Goal: Navigation & Orientation: Find specific page/section

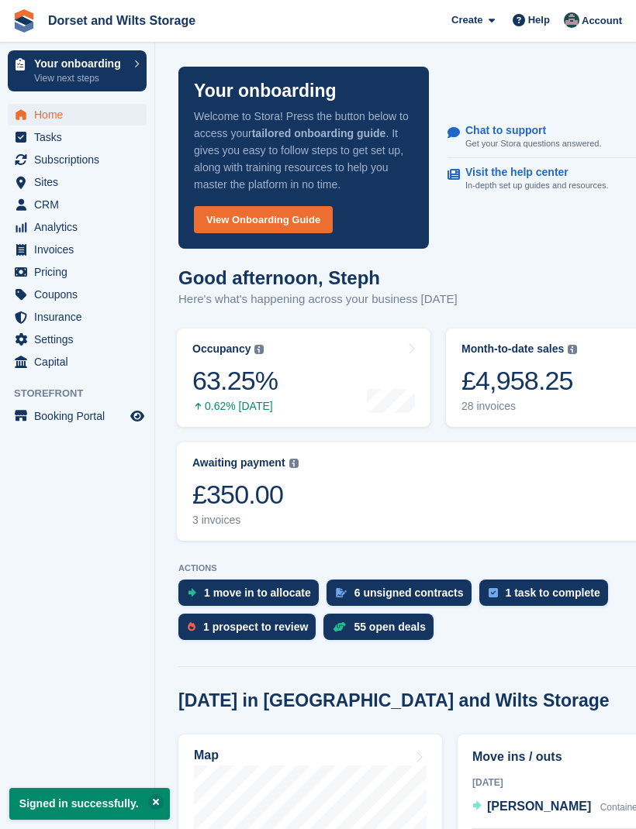
click at [262, 511] on div "£350.00" at bounding box center [245, 495] width 106 height 32
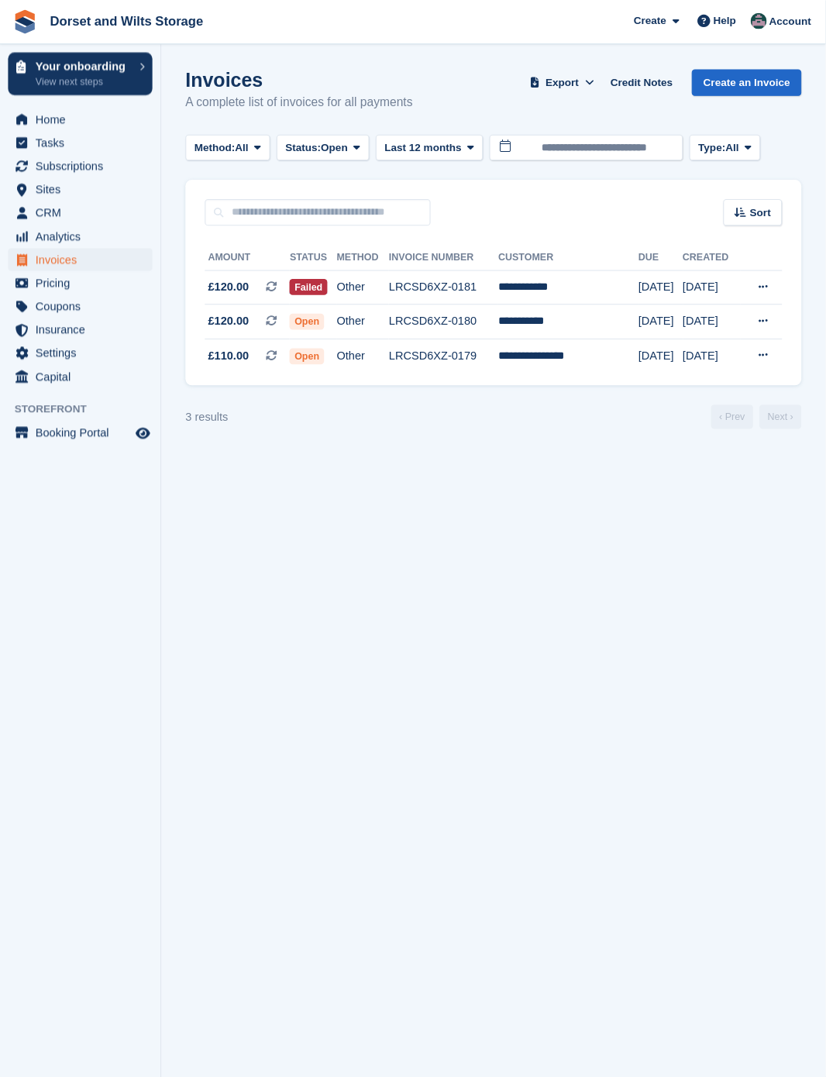
scroll to position [5, 0]
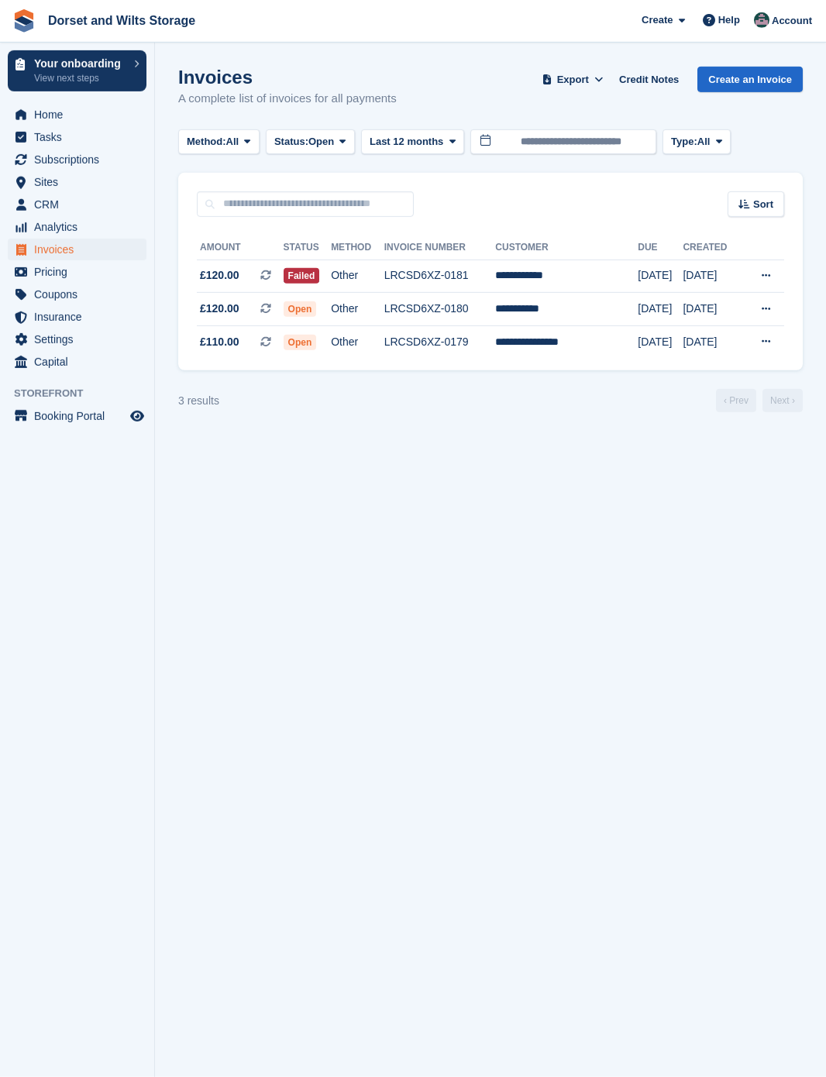
click at [439, 281] on td "LRCSD6XZ-0181" at bounding box center [440, 276] width 112 height 33
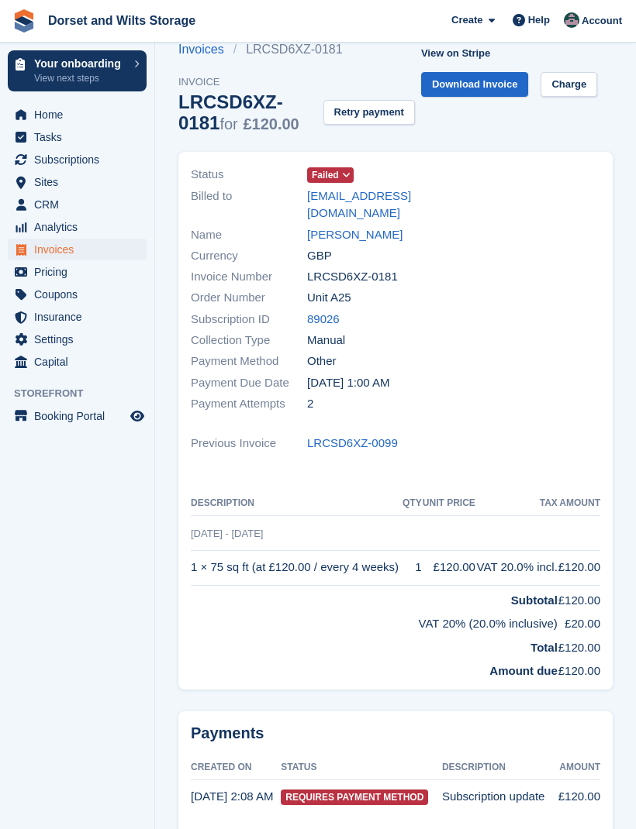
scroll to position [78, 0]
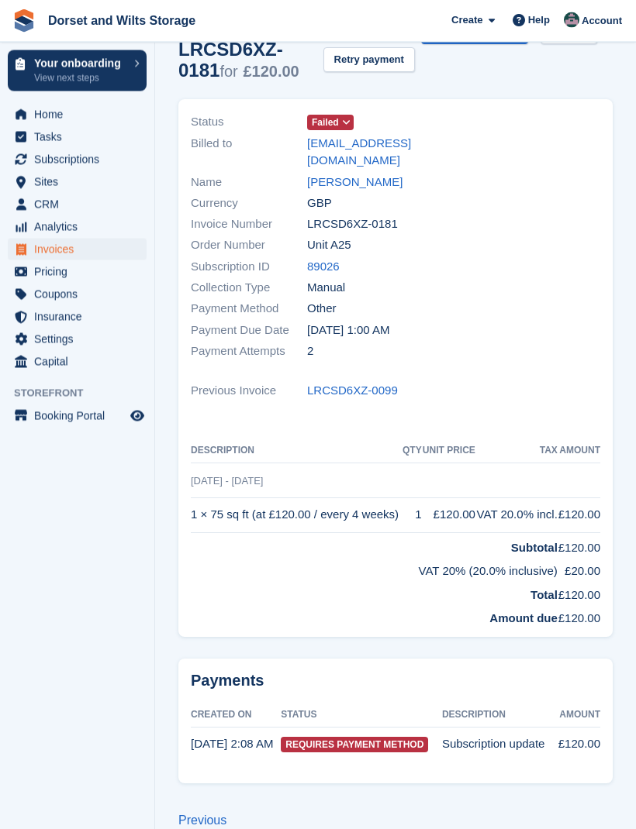
click at [382, 762] on td "Requires Payment Method" at bounding box center [361, 745] width 161 height 34
click at [381, 385] on link "LRCSD6XZ-0099" at bounding box center [352, 392] width 91 height 18
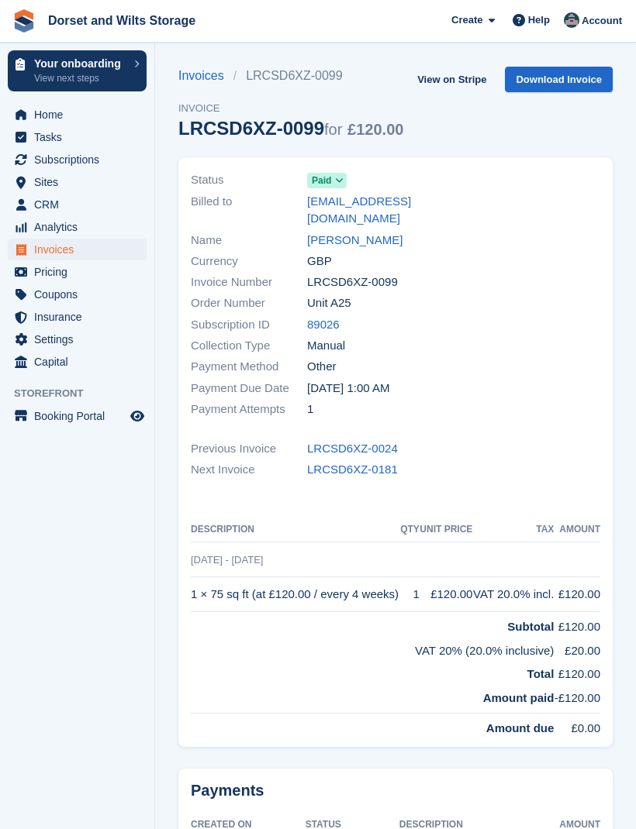
click at [205, 81] on link "Invoices" at bounding box center [205, 76] width 55 height 19
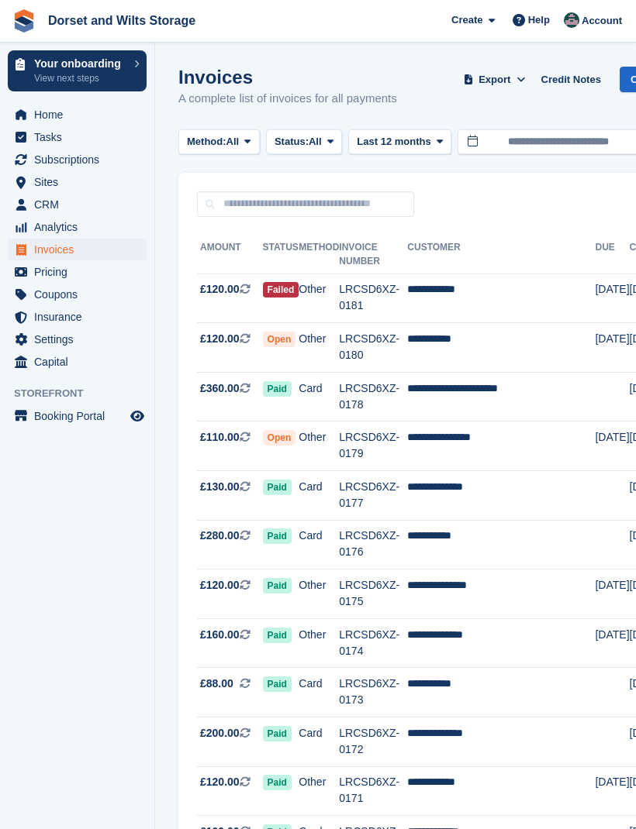
click at [60, 191] on span "Sites" at bounding box center [80, 182] width 93 height 22
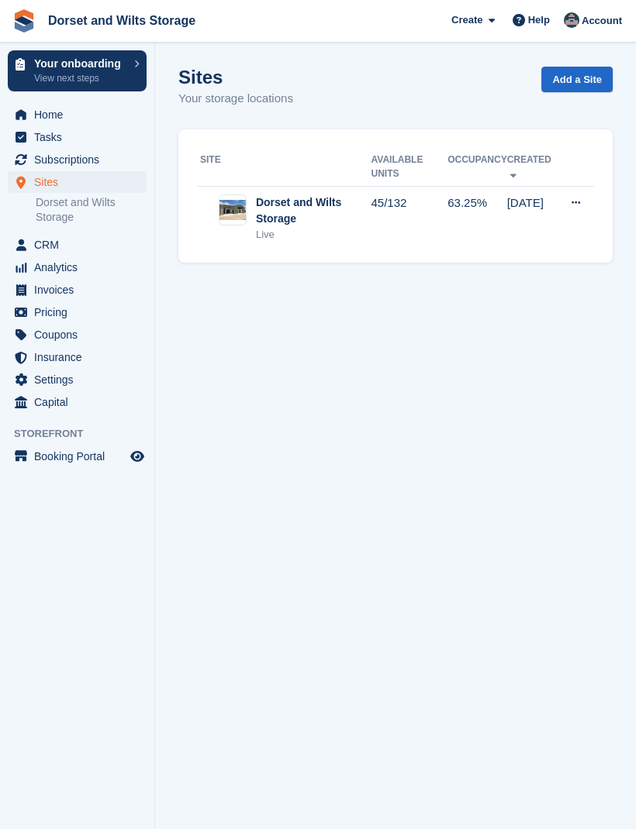
click at [300, 213] on div "Dorset and Wilts Storage" at bounding box center [313, 211] width 115 height 33
